Goal: Information Seeking & Learning: Learn about a topic

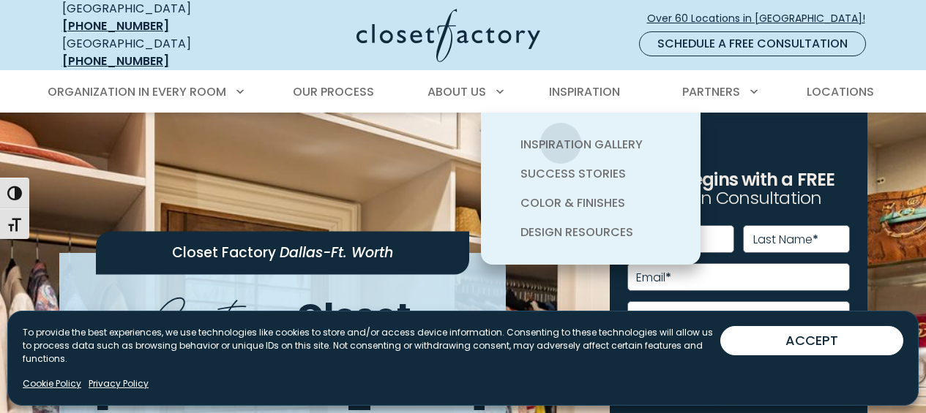
click at [561, 136] on span "Inspiration Gallery" at bounding box center [581, 144] width 122 height 17
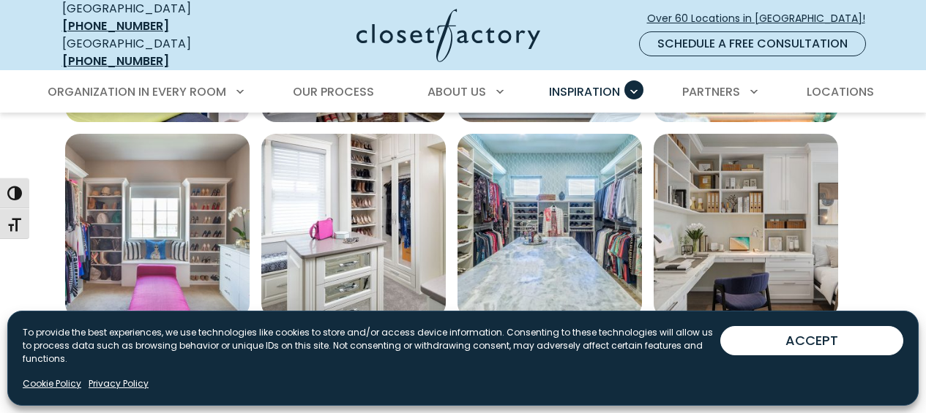
scroll to position [1243, 0]
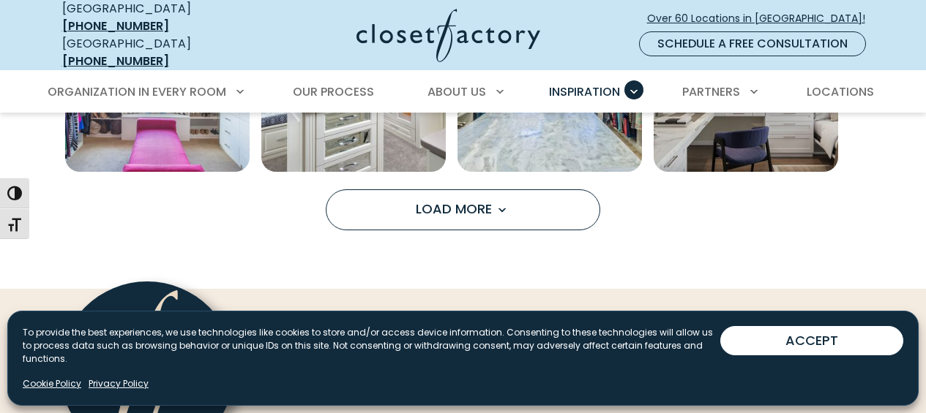
click at [454, 200] on span "Load More" at bounding box center [463, 209] width 95 height 18
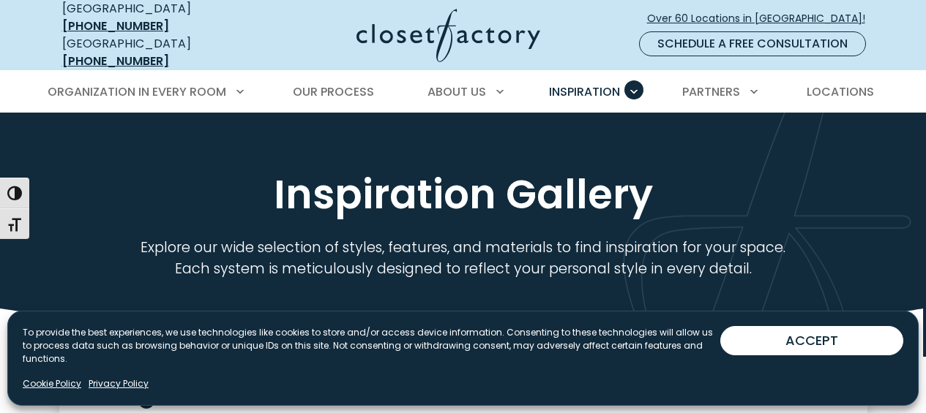
scroll to position [0, 0]
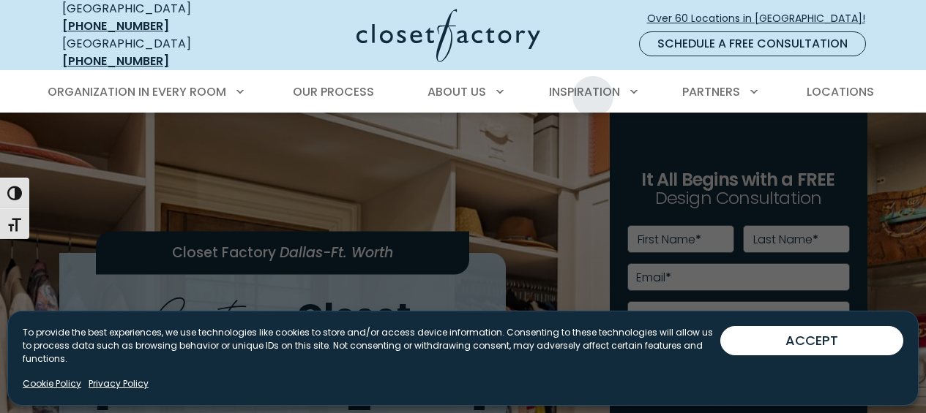
click at [593, 86] on span "Inspiration" at bounding box center [584, 91] width 71 height 17
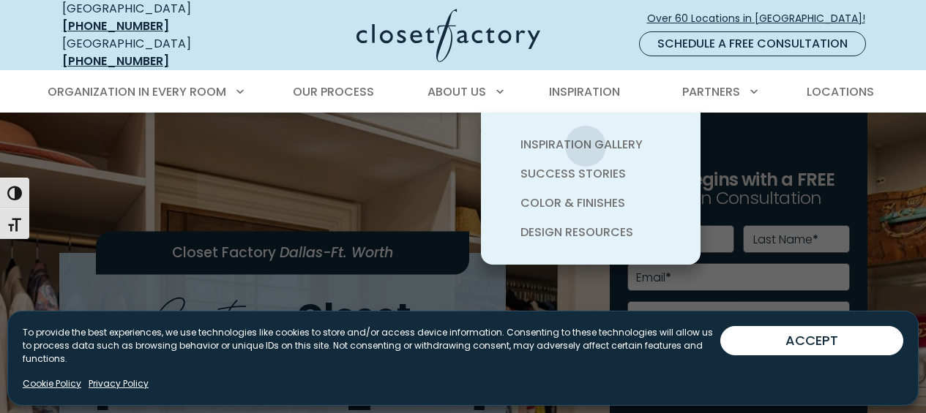
click at [585, 136] on span "Inspiration Gallery" at bounding box center [581, 144] width 122 height 17
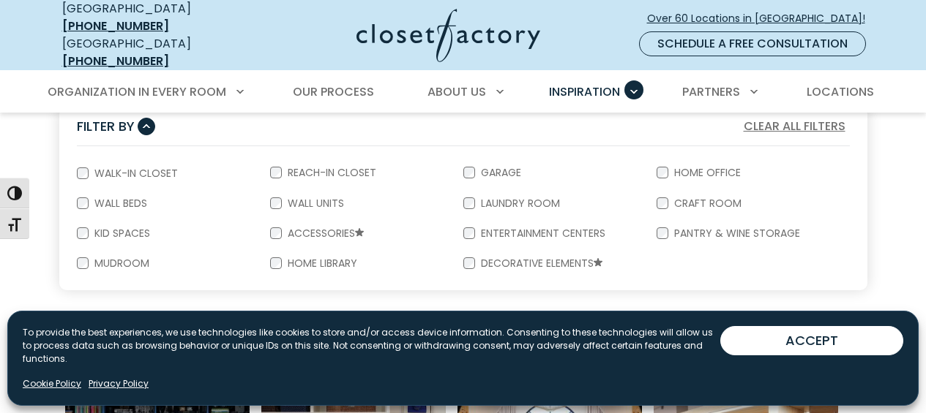
scroll to position [292, 0]
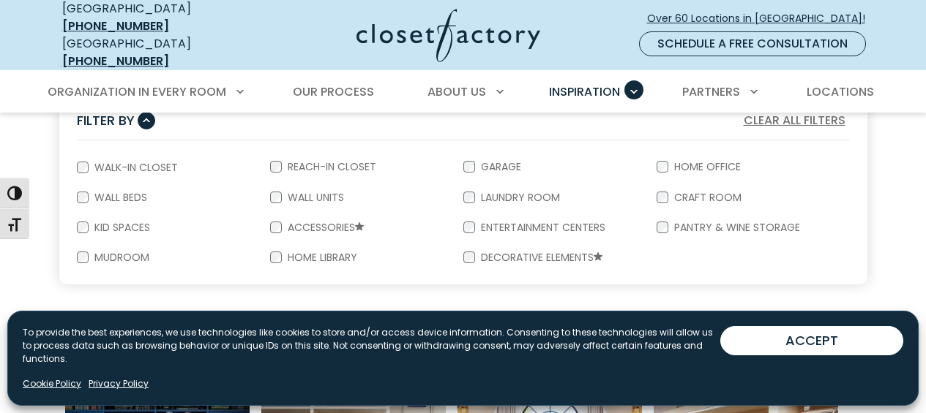
click at [97, 162] on label "Walk-In Closet" at bounding box center [135, 167] width 92 height 10
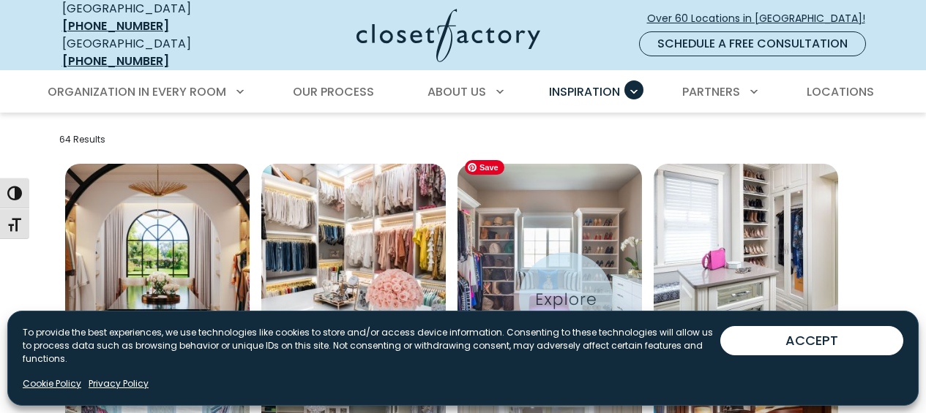
scroll to position [511, 0]
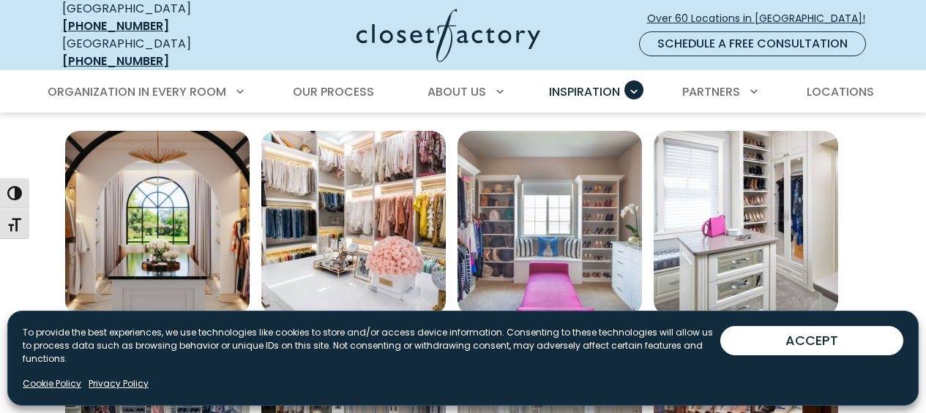
click at [812, 354] on button "ACCEPT" at bounding box center [811, 340] width 183 height 29
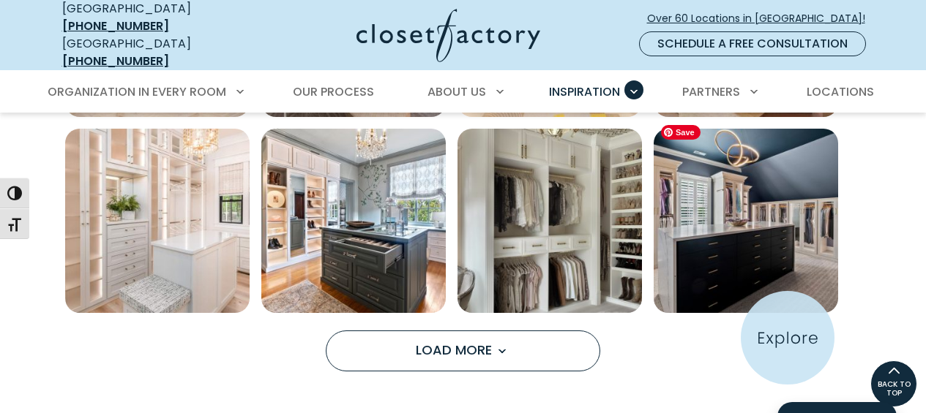
scroll to position [1097, 0]
